Goal: Navigation & Orientation: Find specific page/section

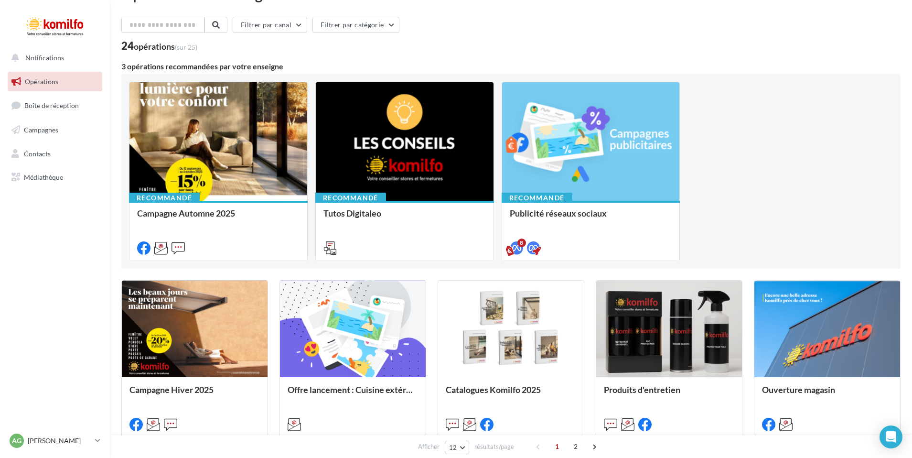
scroll to position [37, 0]
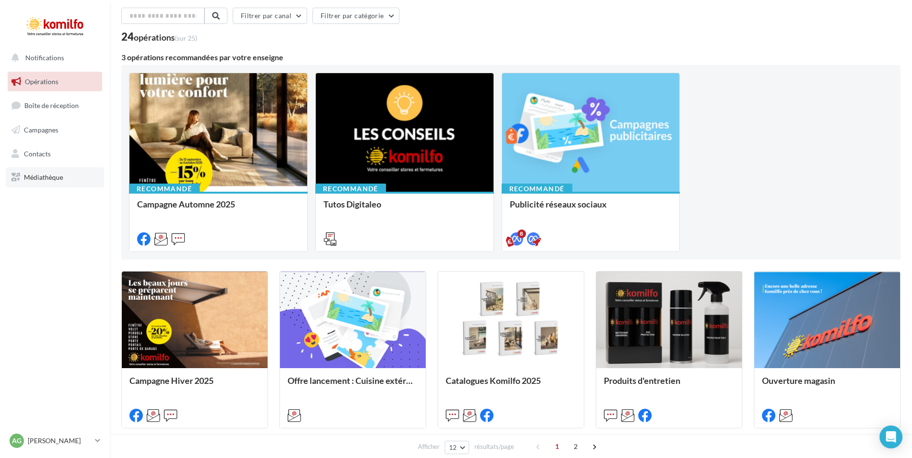
click at [68, 183] on link "Médiathèque" at bounding box center [55, 177] width 98 height 20
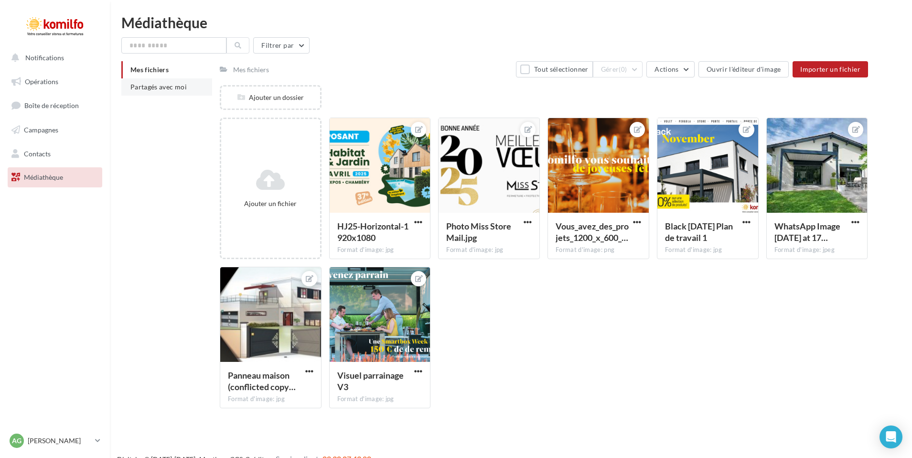
click at [177, 87] on span "Partagés avec moi" at bounding box center [158, 87] width 56 height 8
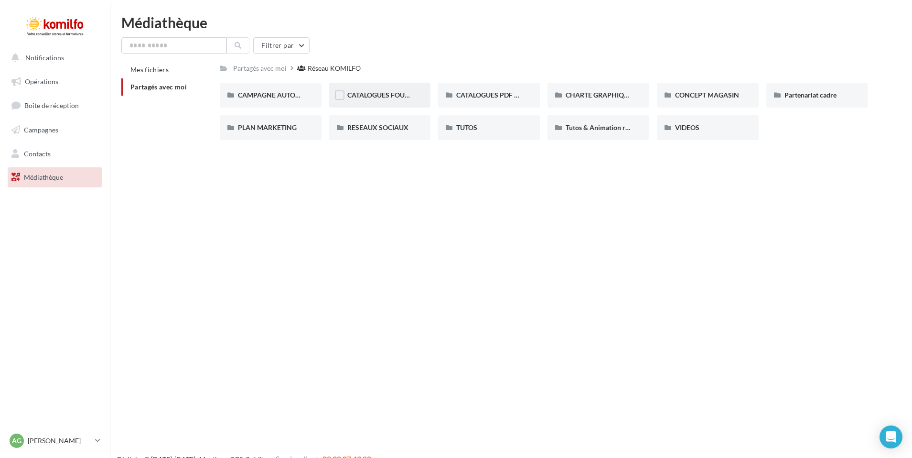
click at [361, 101] on div "CATALOGUES FOURNISSEURS - PRODUITS 2025" at bounding box center [380, 95] width 102 height 25
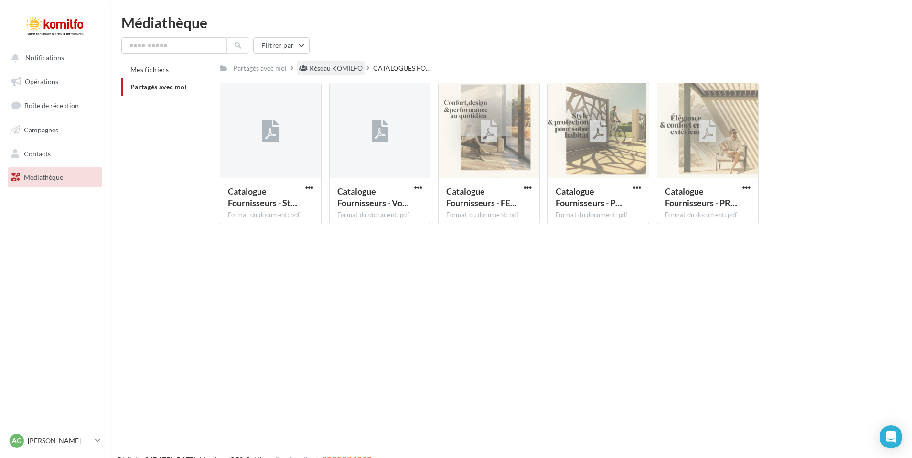
click at [321, 70] on div "Réseau KOMILFO" at bounding box center [336, 69] width 53 height 10
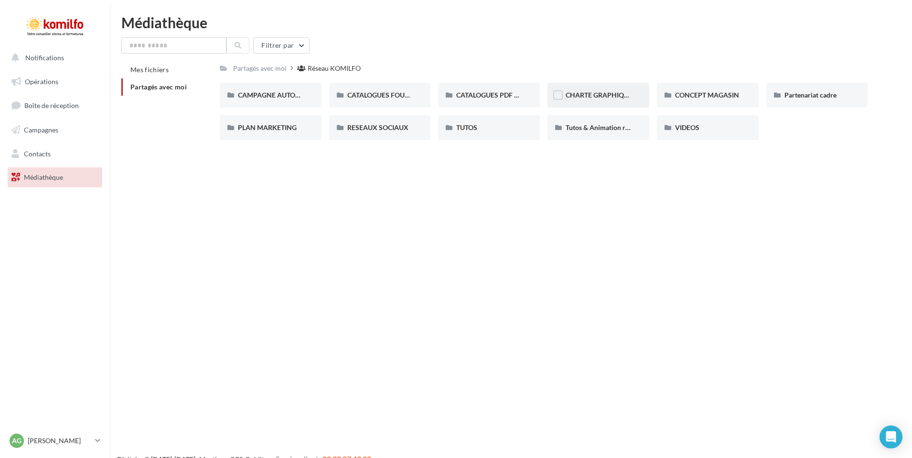
click at [601, 83] on div "CHARTE GRAPHIQUE" at bounding box center [599, 95] width 102 height 25
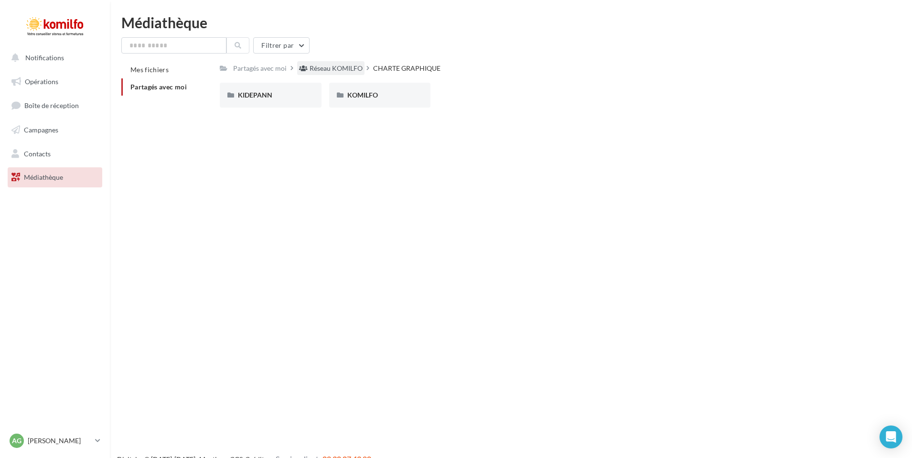
click at [348, 72] on div "Réseau KOMILFO" at bounding box center [336, 69] width 53 height 10
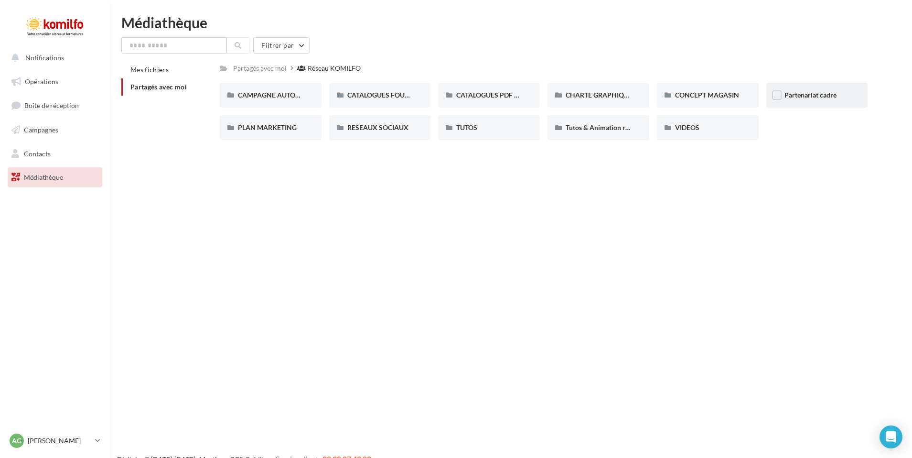
click at [818, 100] on div "Partenariat cadre" at bounding box center [817, 95] width 102 height 25
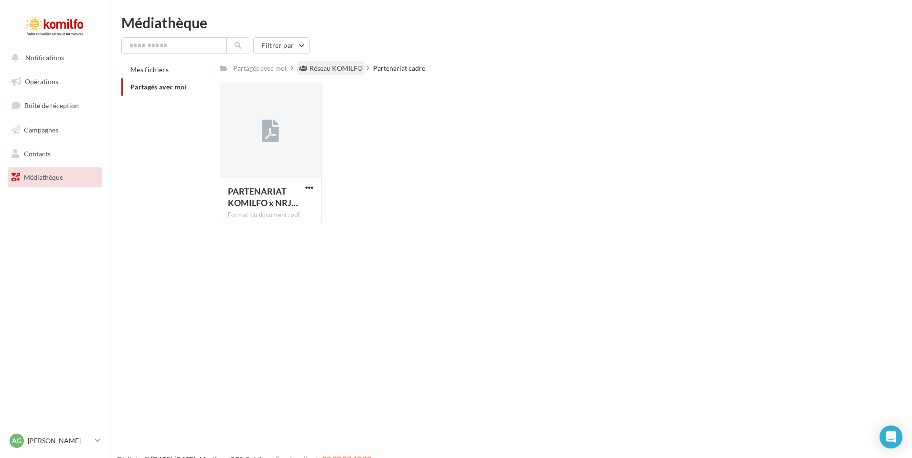
click at [333, 65] on div "Réseau KOMILFO" at bounding box center [336, 69] width 53 height 10
